Goal: Task Accomplishment & Management: Manage account settings

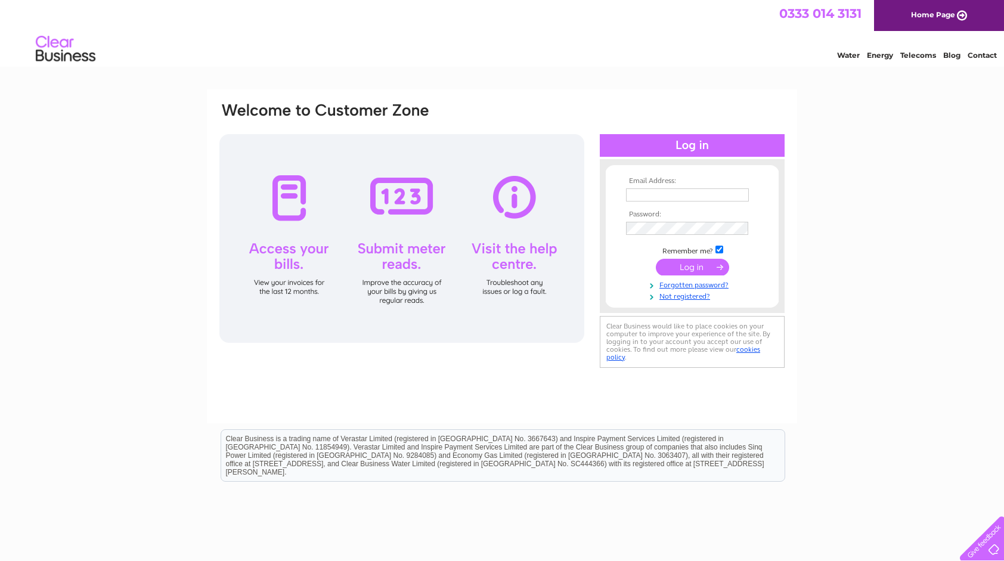
type input "millar.familyfds@outlook.com"
click at [679, 266] on input "submit" at bounding box center [692, 267] width 73 height 17
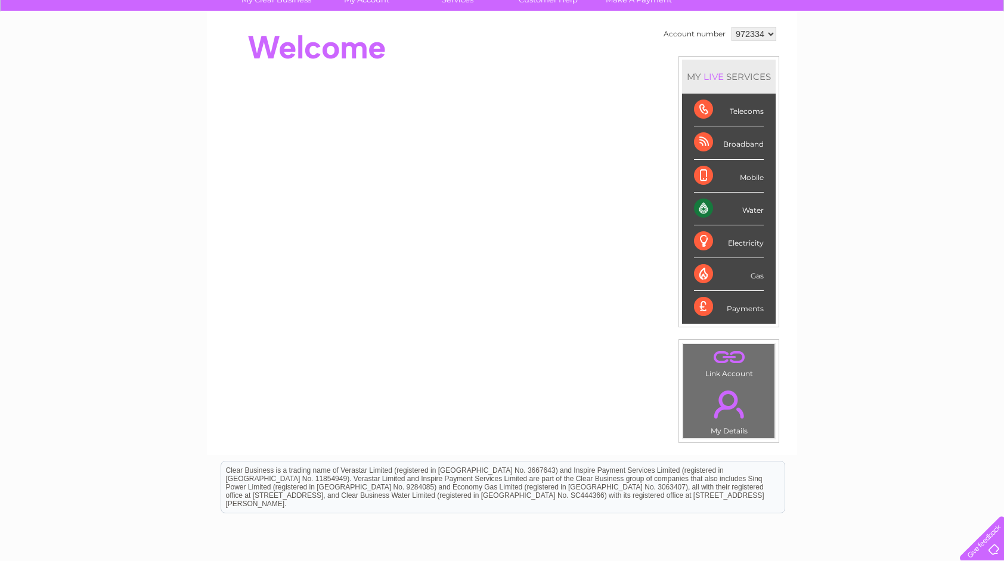
scroll to position [85, 0]
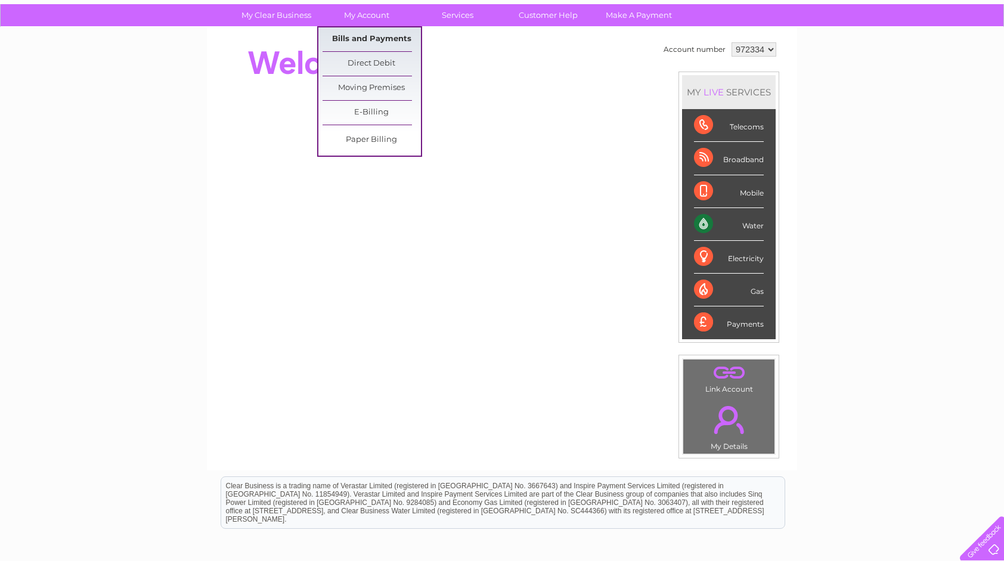
click at [375, 37] on link "Bills and Payments" at bounding box center [372, 39] width 98 height 24
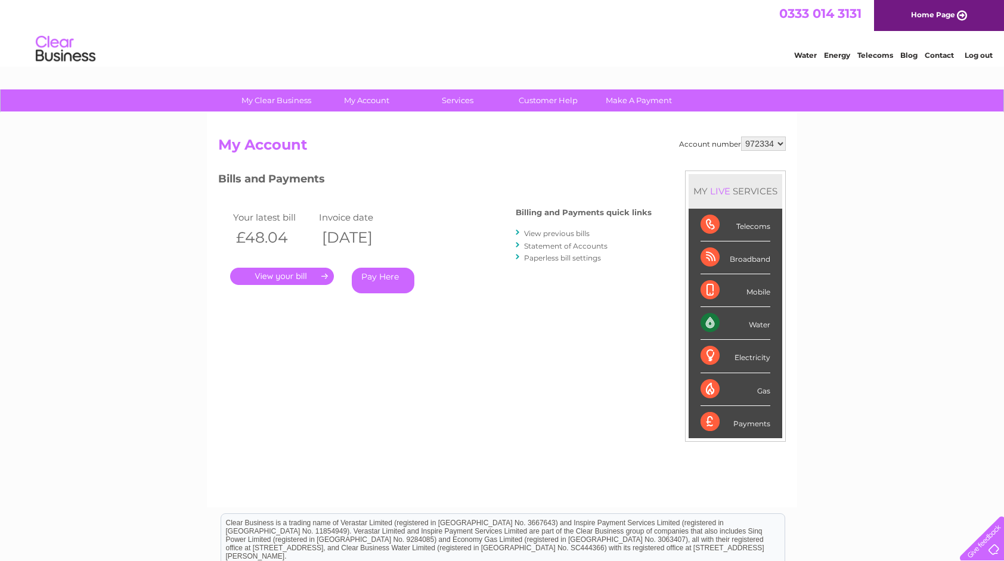
click at [313, 278] on link "." at bounding box center [282, 276] width 104 height 17
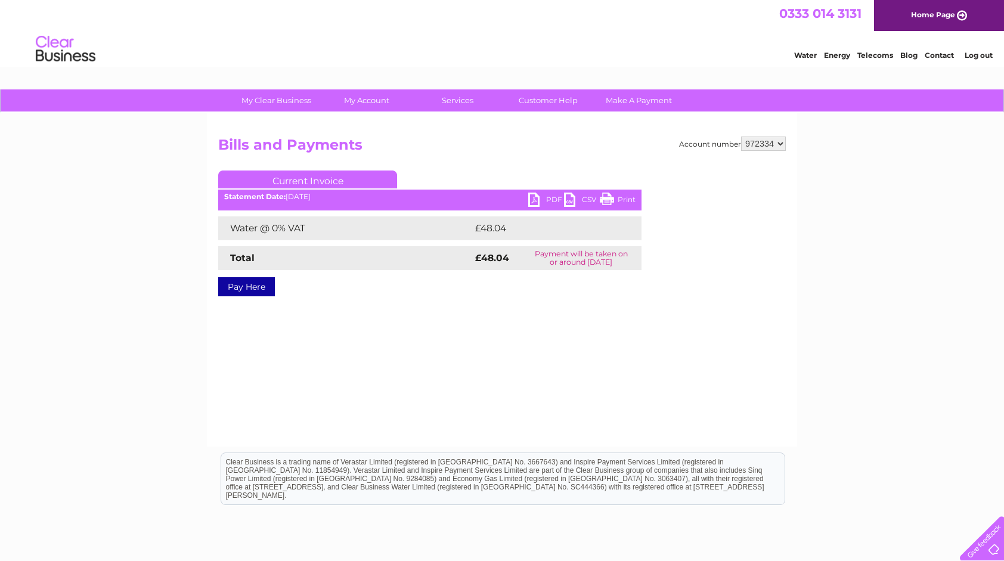
click at [537, 199] on link "PDF" at bounding box center [546, 201] width 36 height 17
